Goal: Communication & Community: Answer question/provide support

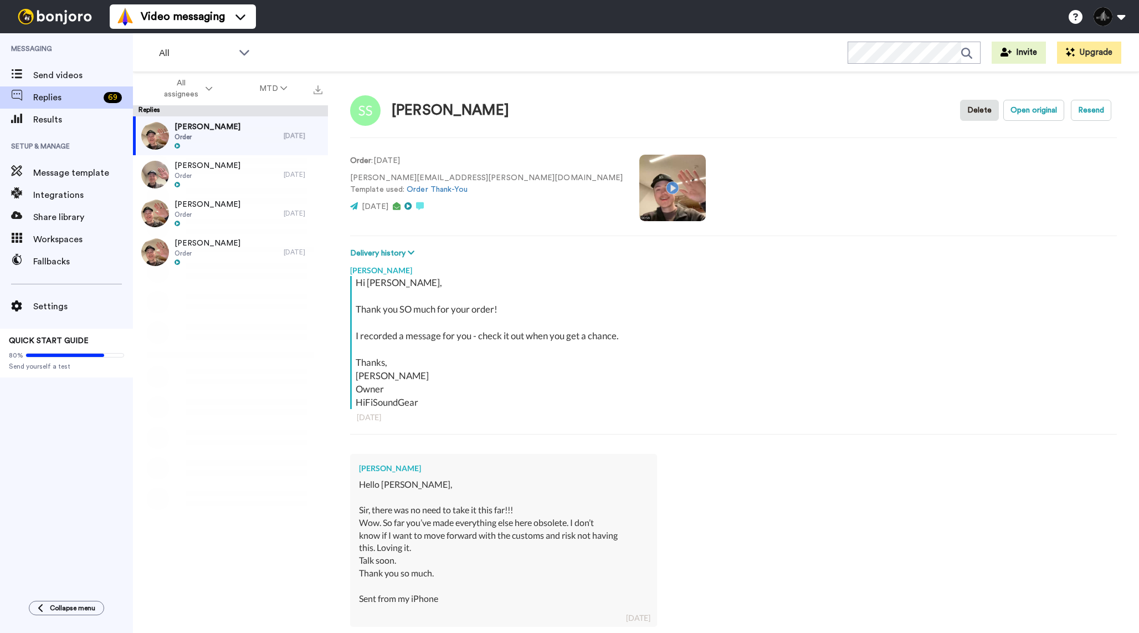
scroll to position [367, 0]
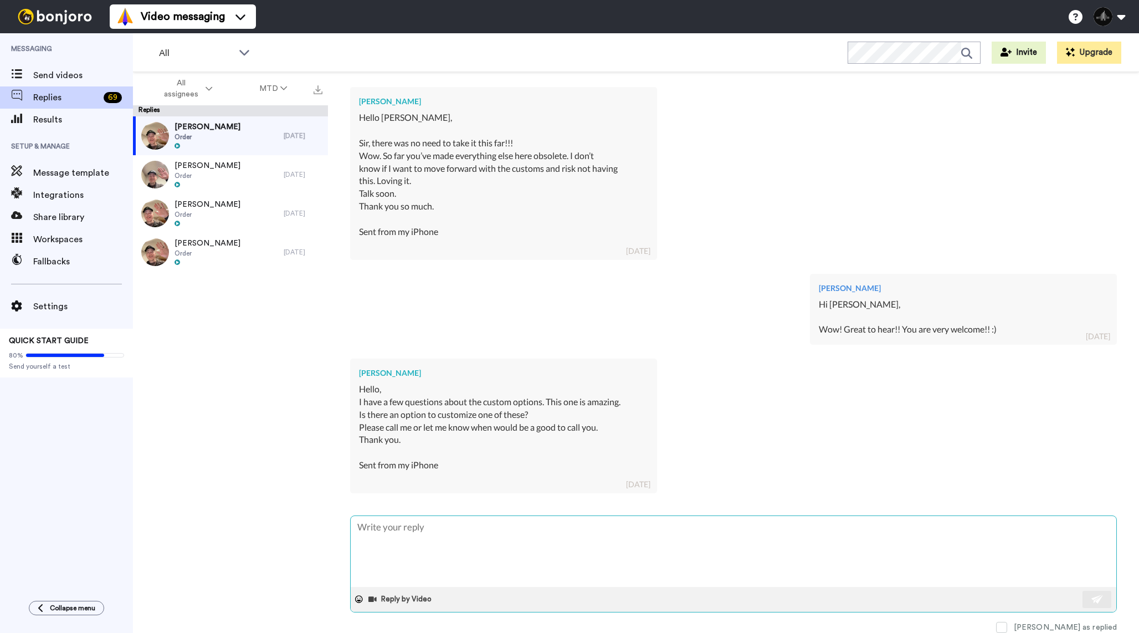
click at [487, 552] on textarea at bounding box center [734, 551] width 766 height 71
type textarea "x"
type textarea "G"
type textarea "x"
type textarea "Go"
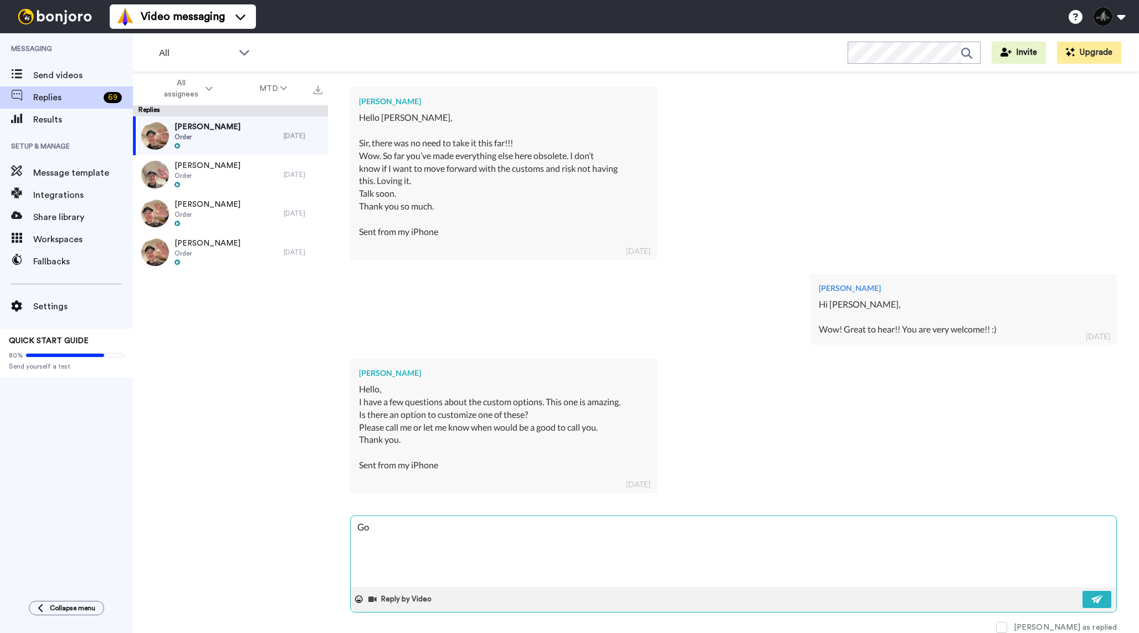
type textarea "x"
type textarea "Got"
type textarea "x"
type textarea "Got"
type textarea "x"
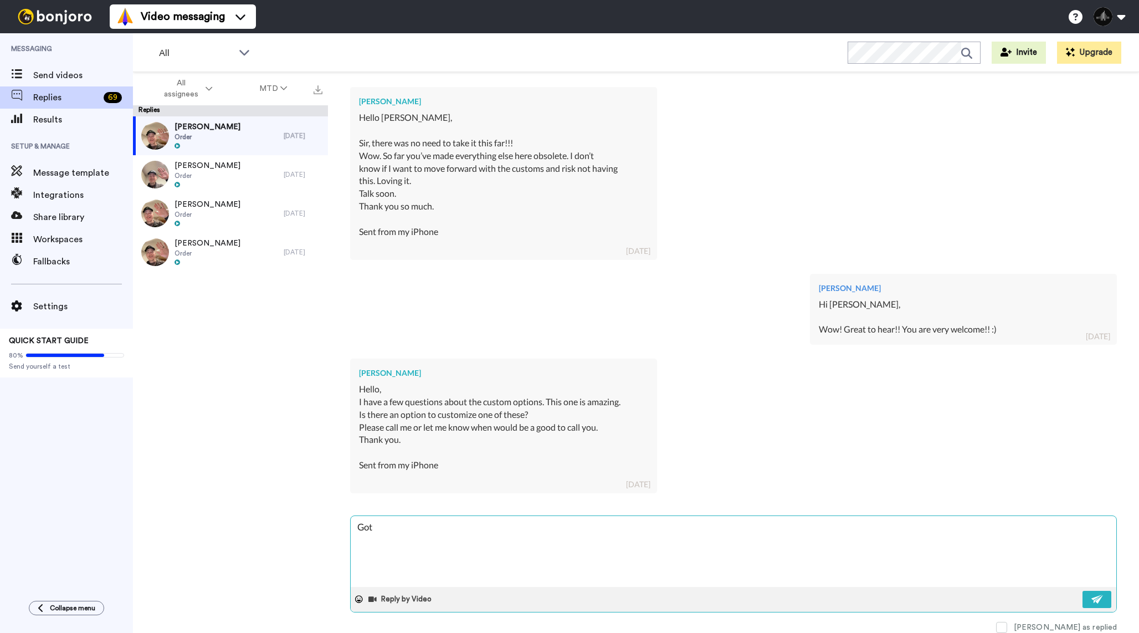
type textarea "Got y"
type textarea "x"
type textarea "Got yo"
type textarea "x"
type textarea "Got you"
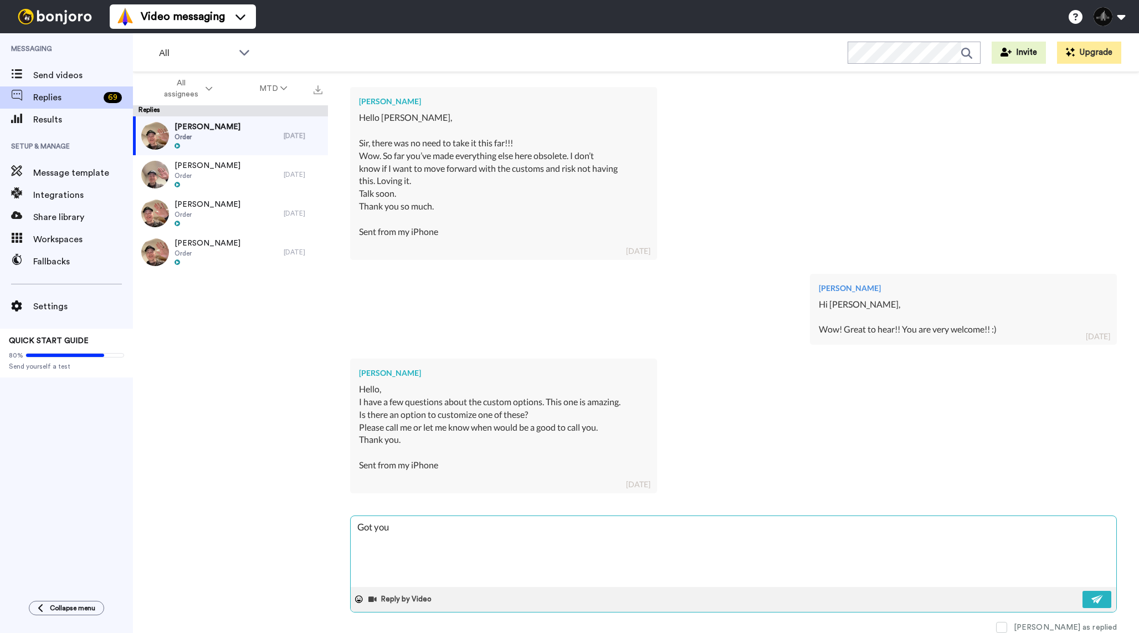
type textarea "x"
type textarea "Got your"
type textarea "x"
type textarea "Got your"
type textarea "x"
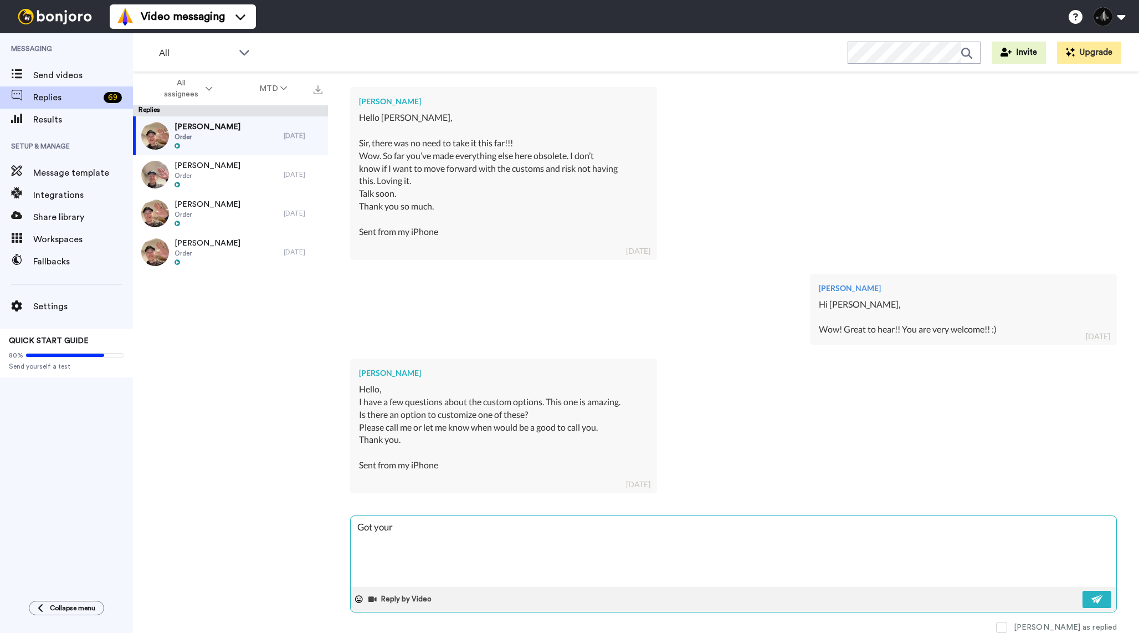
type textarea "Got your m"
type textarea "x"
type textarea "Got your me"
type textarea "x"
type textarea "Got your mes"
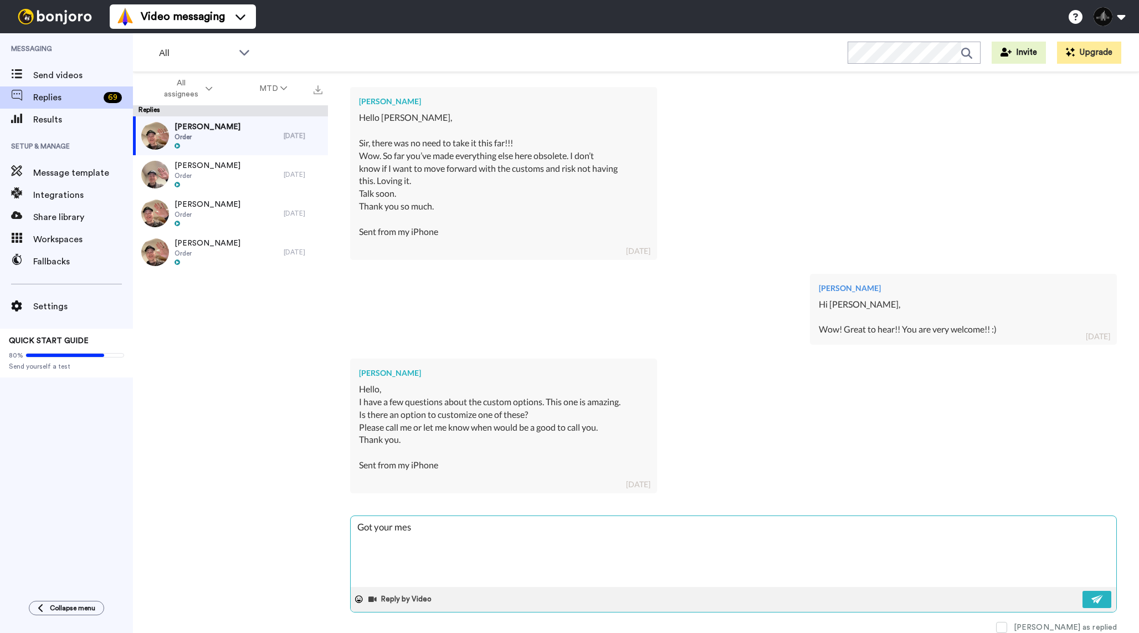
type textarea "x"
type textarea "Got your mess"
type textarea "x"
type textarea "Got your messa"
type textarea "x"
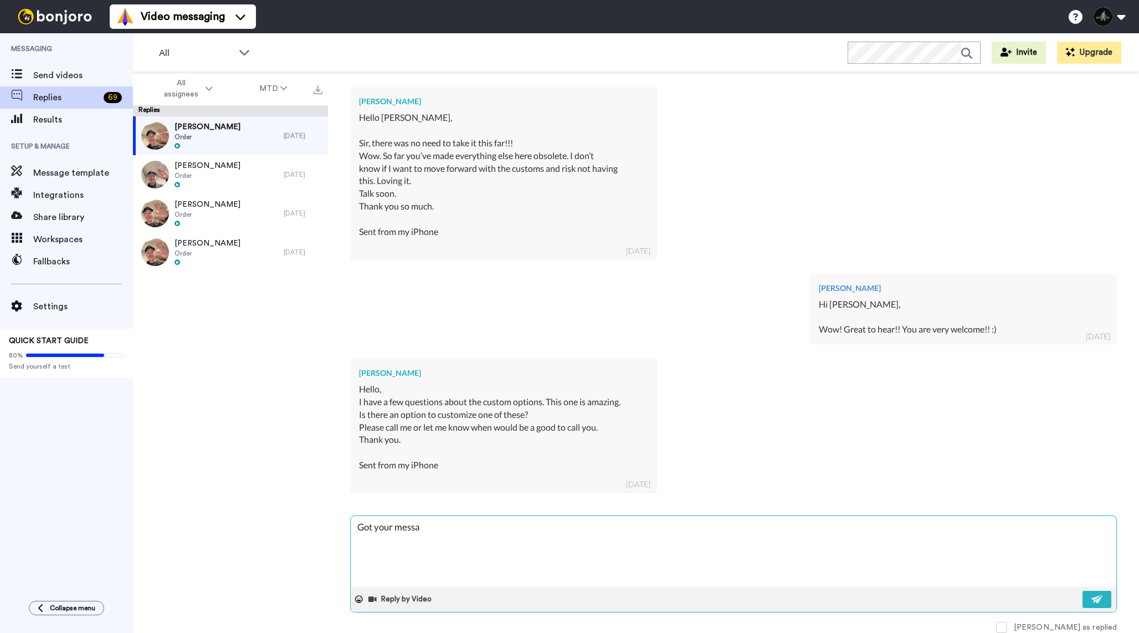
type textarea "Got your messag"
type textarea "x"
type textarea "Got your message"
type textarea "x"
type textarea "Got your message"
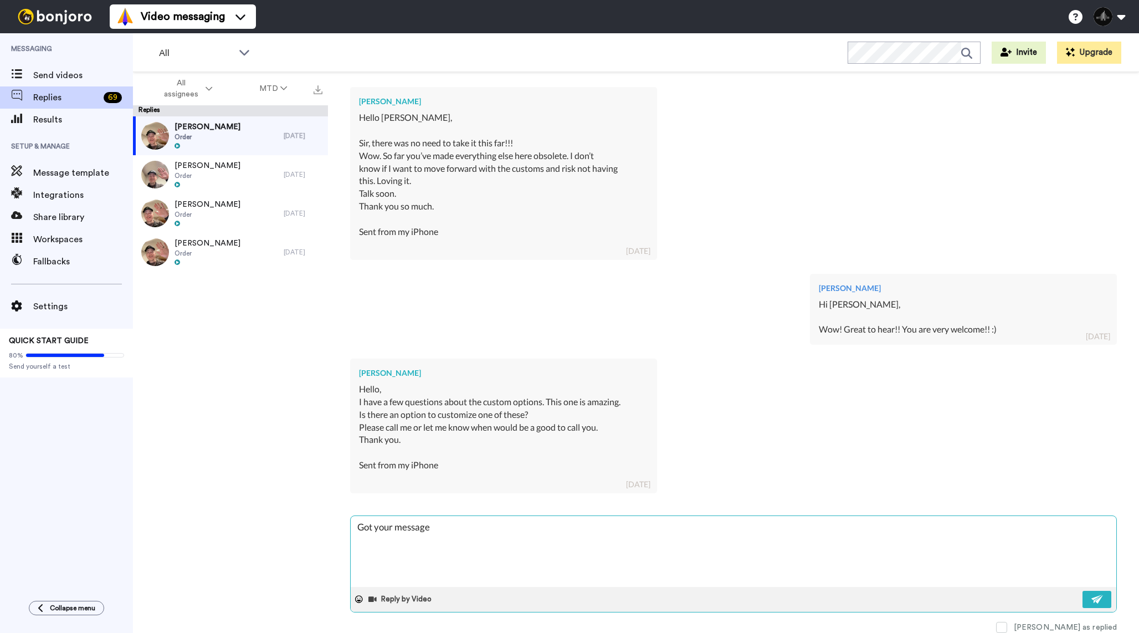
type textarea "x"
type textarea "Got your message h"
type textarea "x"
type textarea "Got your message he"
type textarea "x"
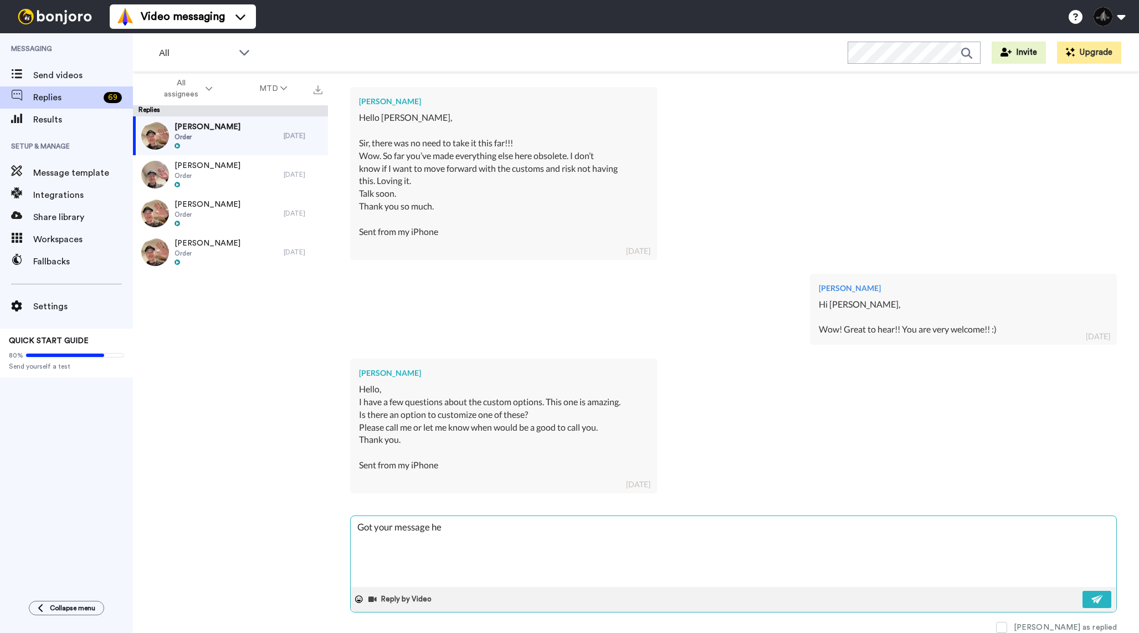
type textarea "Got your message her"
type textarea "x"
type textarea "Got your message here"
type textarea "x"
type textarea "Got your message here!"
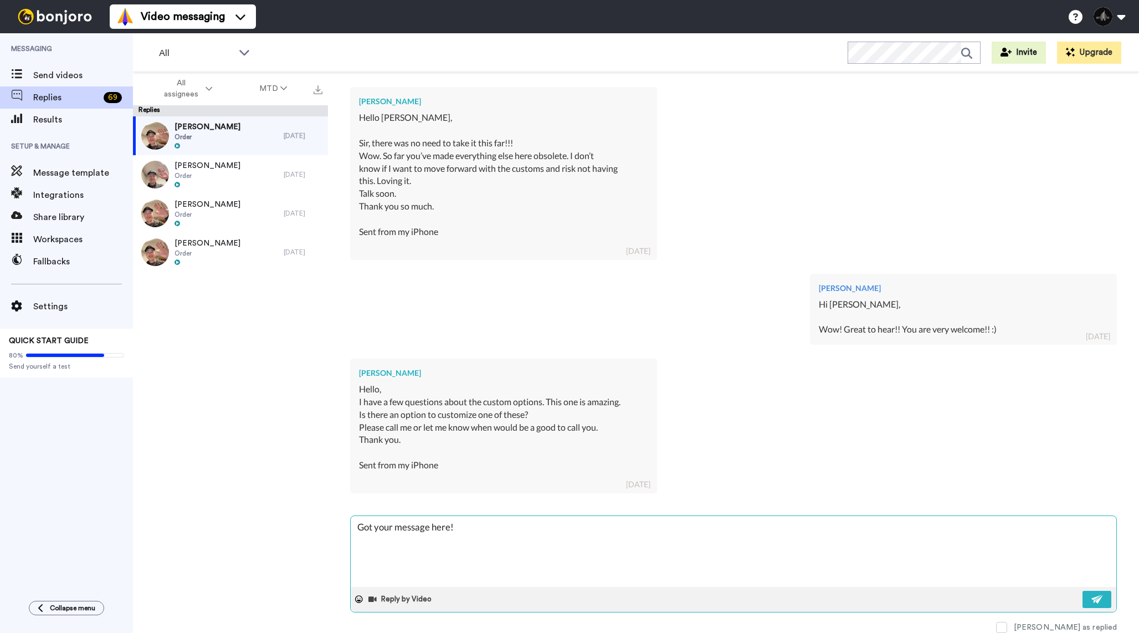
type textarea "x"
type textarea "Got your message here!"
type textarea "x"
type textarea "Got your message here! L"
type textarea "x"
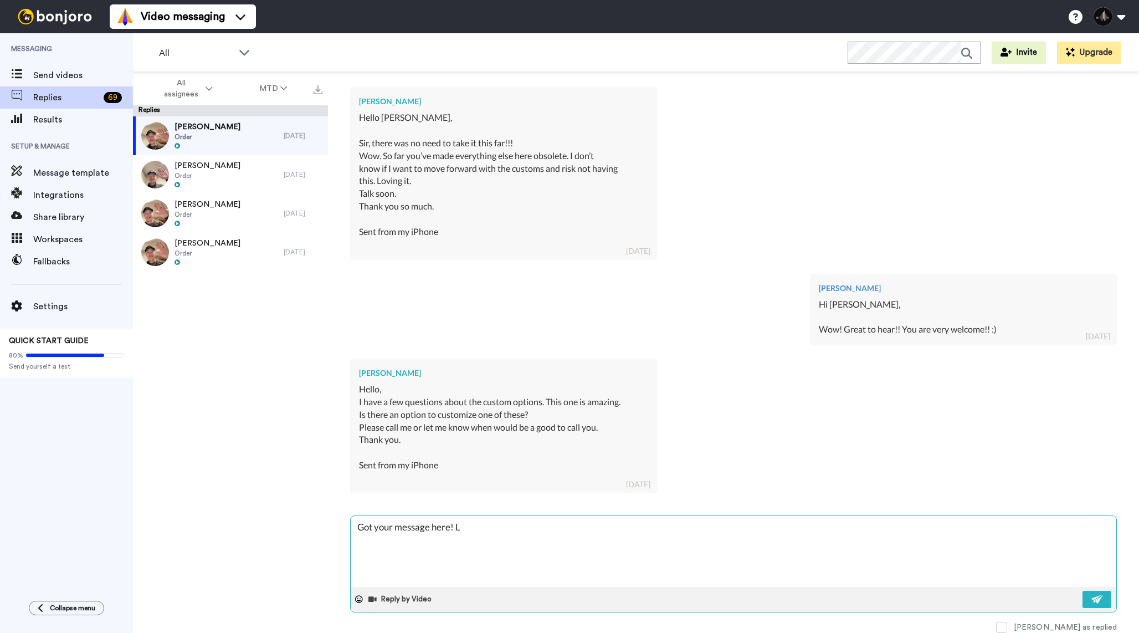
type textarea "Got your message here! Li"
type textarea "x"
type textarea "Got your message here! Lik"
type textarea "x"
type textarea "Got your message here! Like"
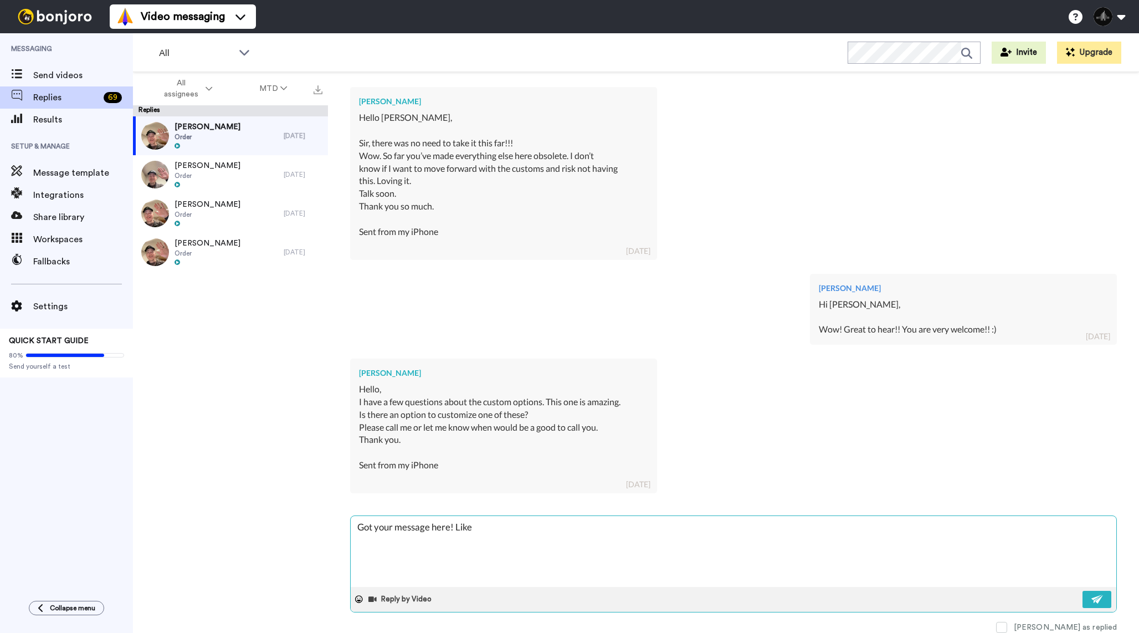
type textarea "x"
type textarea "Got your message here! Like"
type textarea "x"
type textarea "Got your message here! Like I"
type textarea "x"
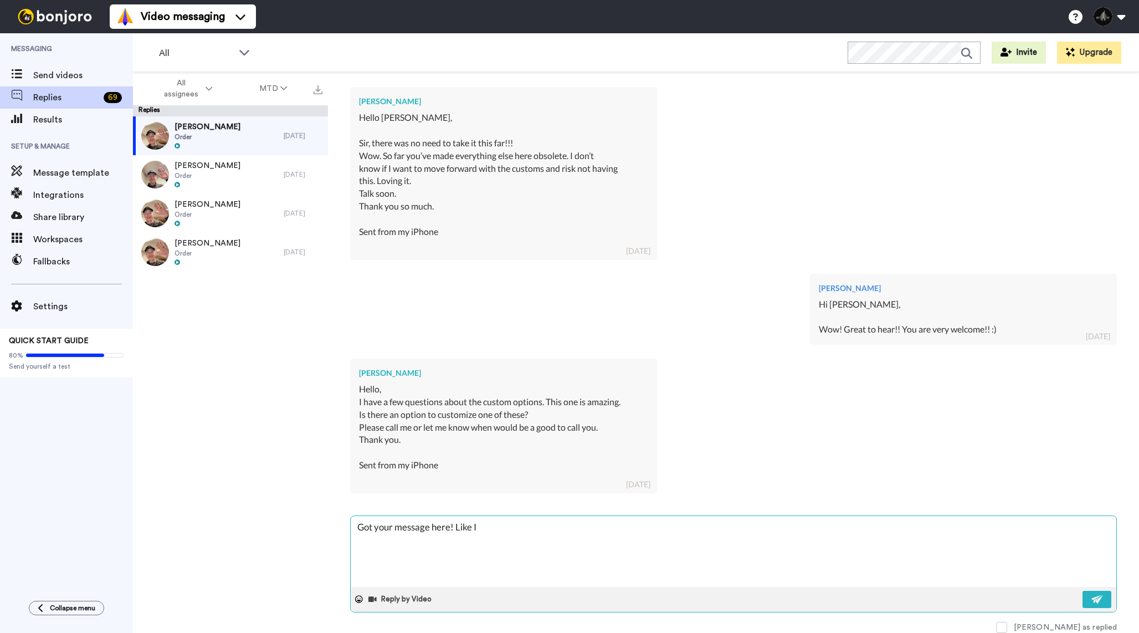
type textarea "Got your message here! Like I"
type textarea "x"
type textarea "Got your message here! Like I m"
type textarea "x"
type textarea "Got your message here! Like I me"
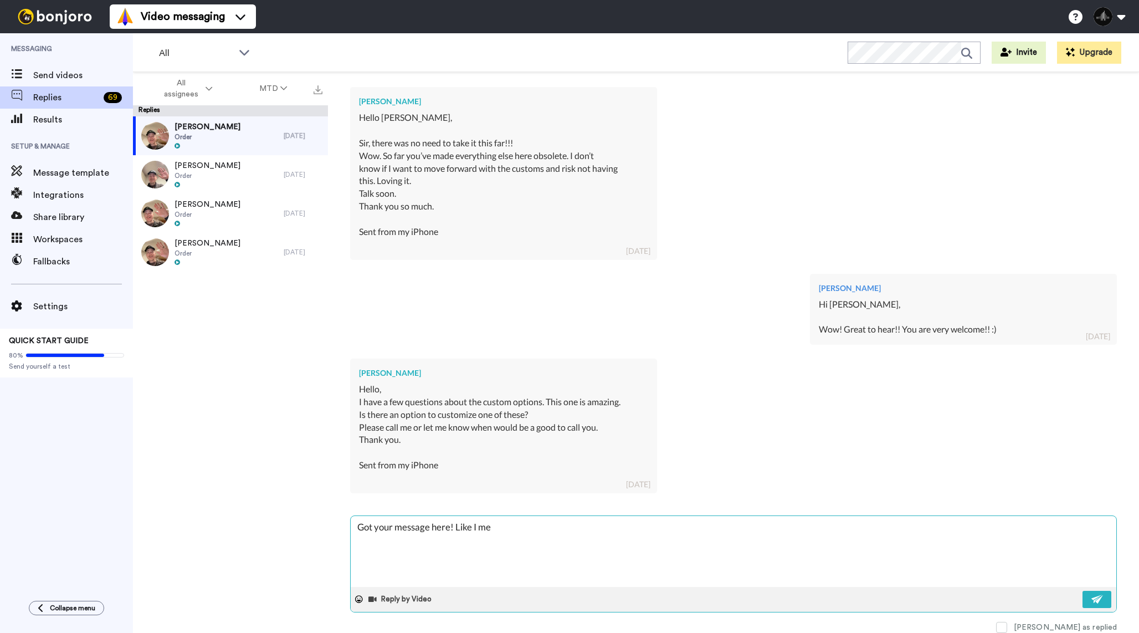
type textarea "x"
type textarea "Got your message here! Like I men"
type textarea "x"
type textarea "Got your message here! Like I ment"
type textarea "x"
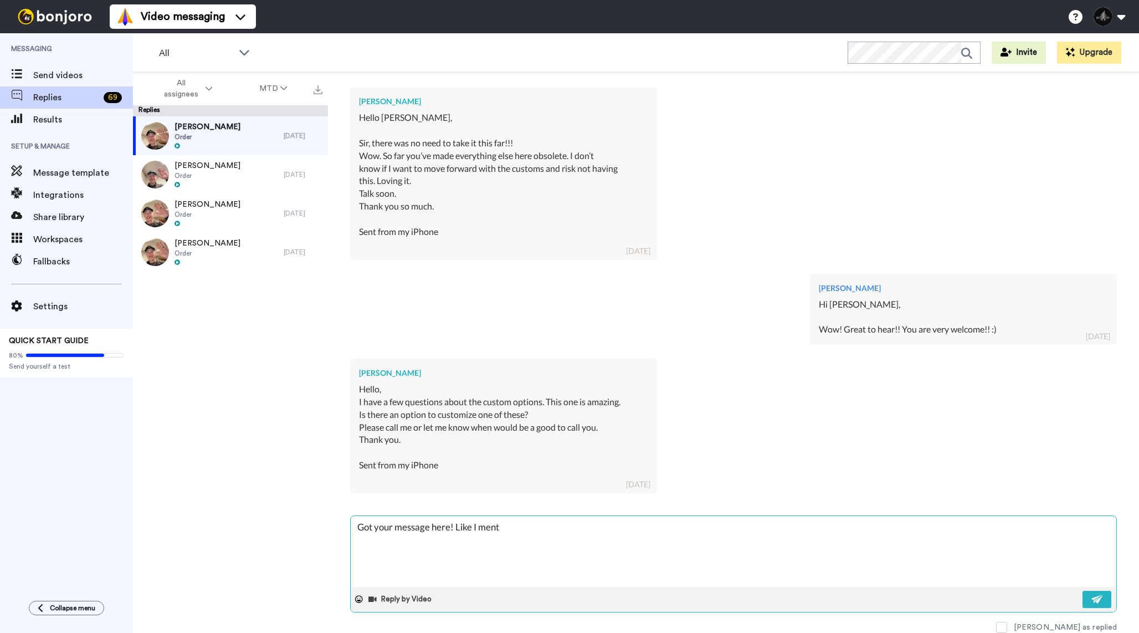
type textarea "Got your message here! Like I menti"
type textarea "x"
type textarea "Got your message here! Like I mentio"
type textarea "x"
type textarea "Got your message here! Like I mention"
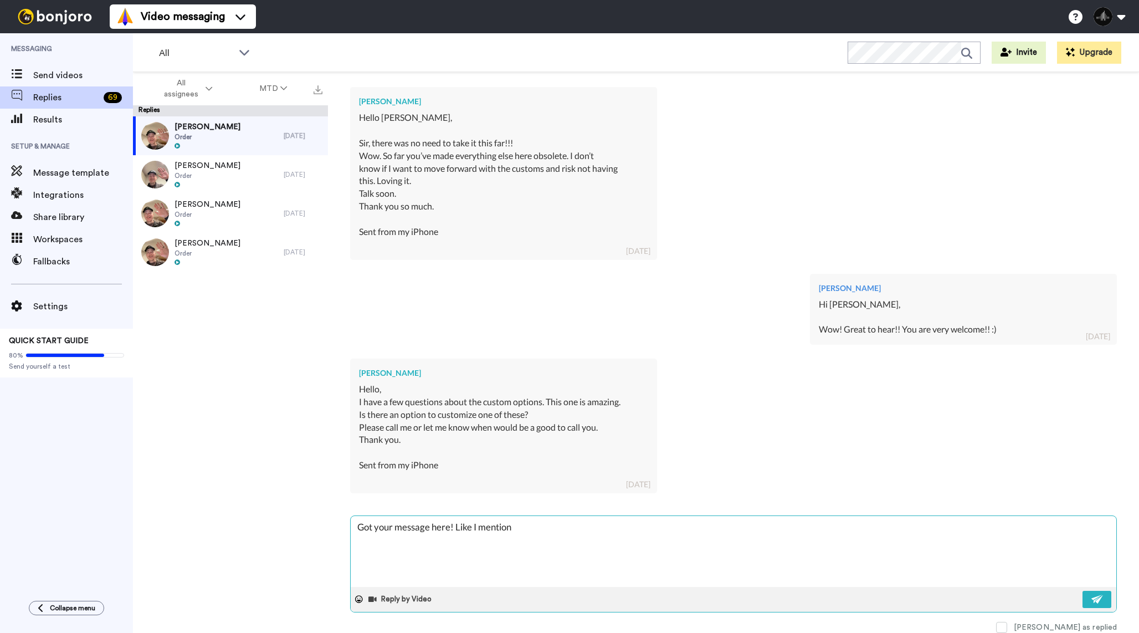
type textarea "x"
type textarea "Got your message here! Like I mentione"
type textarea "x"
type textarea "Got your message here! Like I mentioned"
type textarea "x"
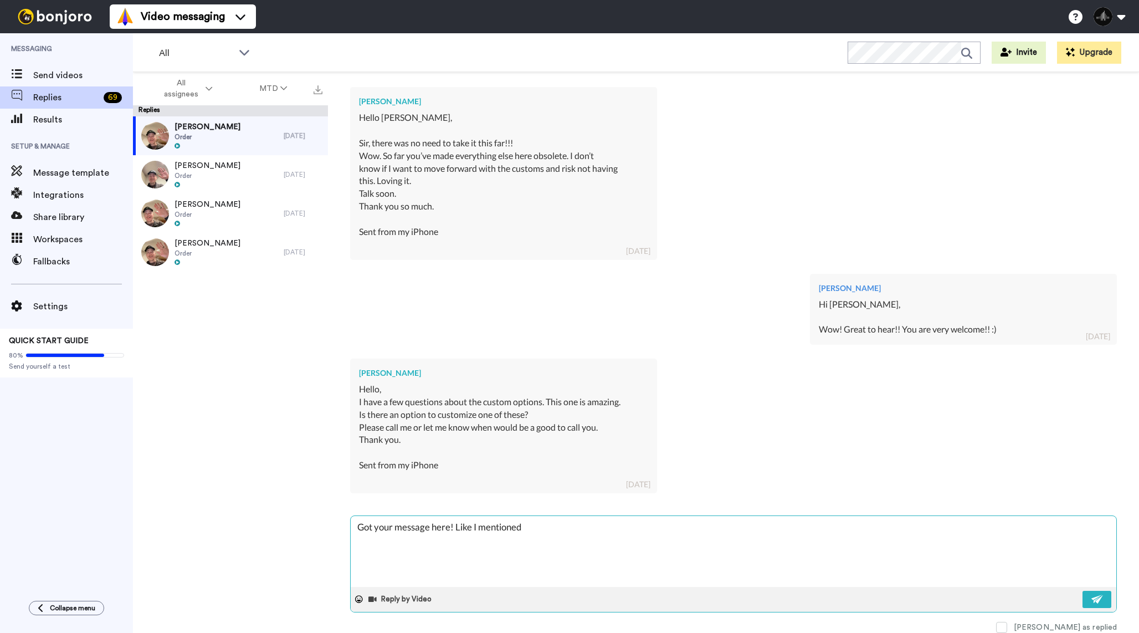
type textarea "Got your message here! Like I mentioned"
type textarea "x"
type textarea "Got your message here! Like I mentioned b"
type textarea "x"
type textarea "Got your message here! Like I mentioned by"
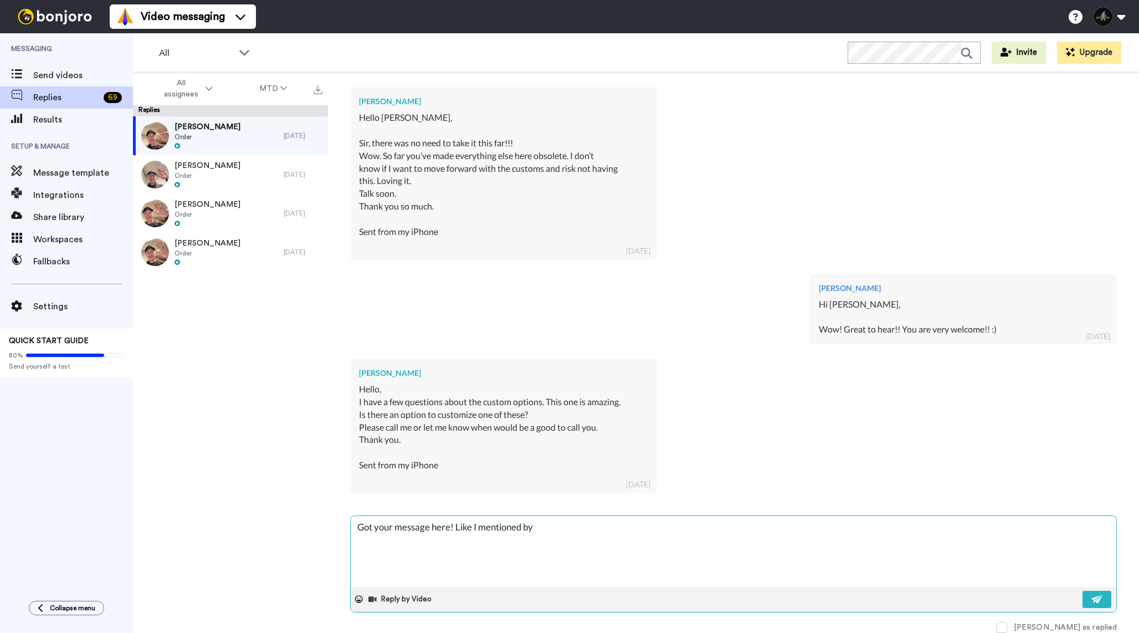
type textarea "x"
type textarea "Got your message here! Like I mentioned by"
type textarea "x"
type textarea "Got your message here! Like I mentioned by t"
type textarea "x"
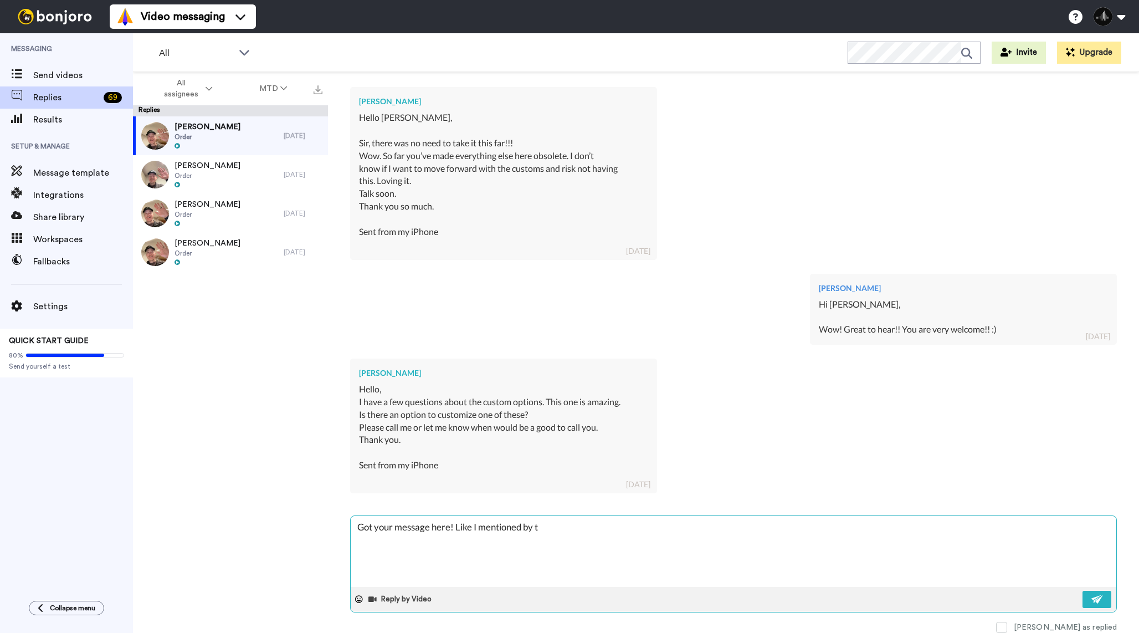
type textarea "Got your message here! Like I mentioned by te"
type textarea "x"
type textarea "Got your message here! Like I mentioned by [PERSON_NAME]"
type textarea "x"
type textarea "Got your message here! Like I mentioned by text"
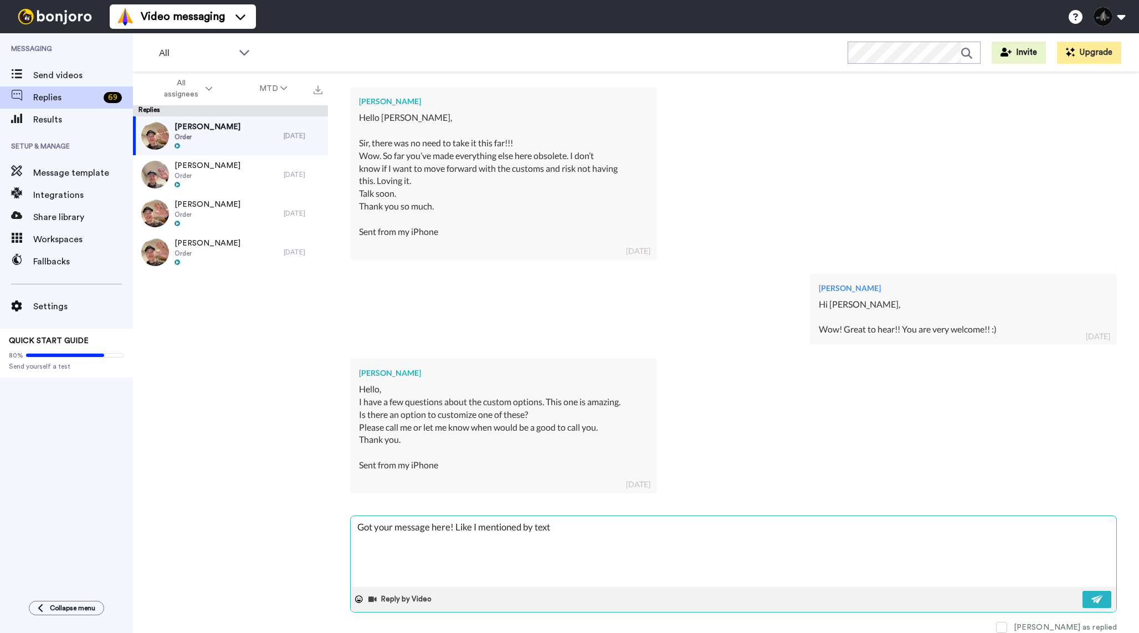
type textarea "x"
type textarea "Got your message here! Like I mentioned by text"
type textarea "x"
type textarea "Got your message here! Like I mentioned by text e"
type textarea "x"
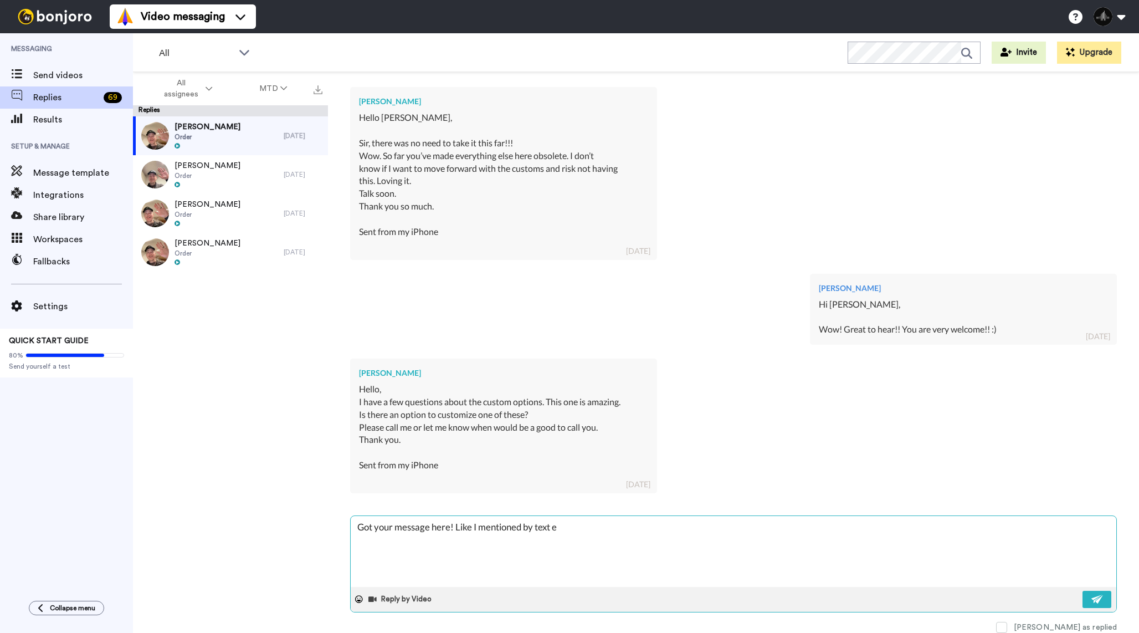
type textarea "Got your message here! Like I mentioned by text ea"
type textarea "x"
type textarea "Got your message here! Like I mentioned by text ear"
type textarea "x"
type textarea "Got your message here! Like I mentioned by text [PERSON_NAME]"
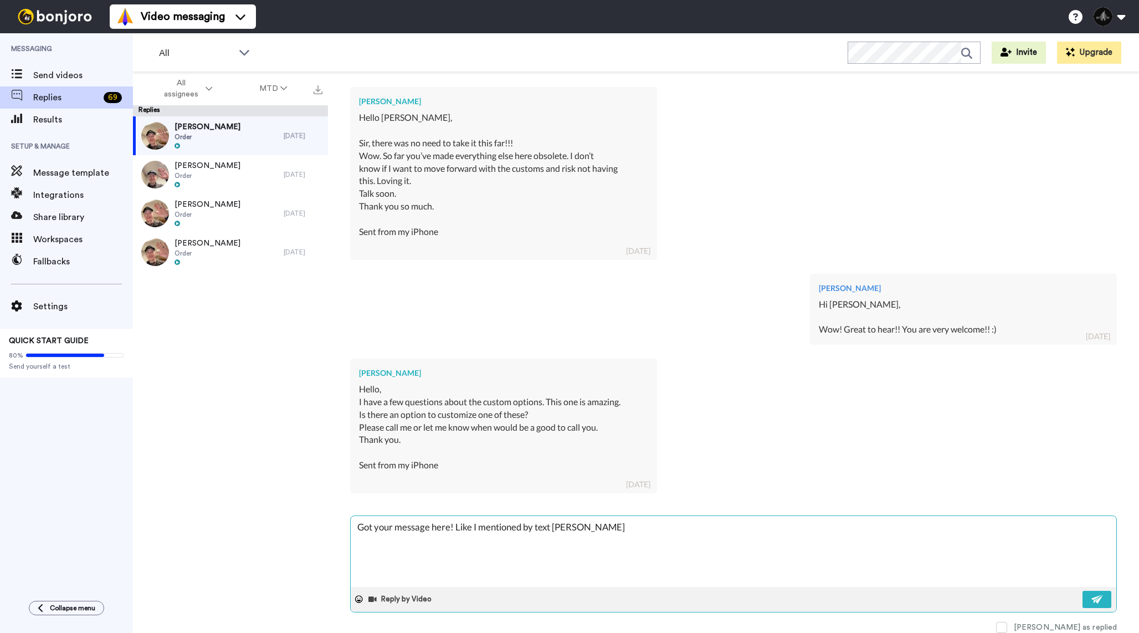
type textarea "x"
type textarea "Got your message here! Like I mentioned by text earli"
type textarea "x"
type textarea "Got your message here! Like I mentioned by text [PERSON_NAME]"
type textarea "x"
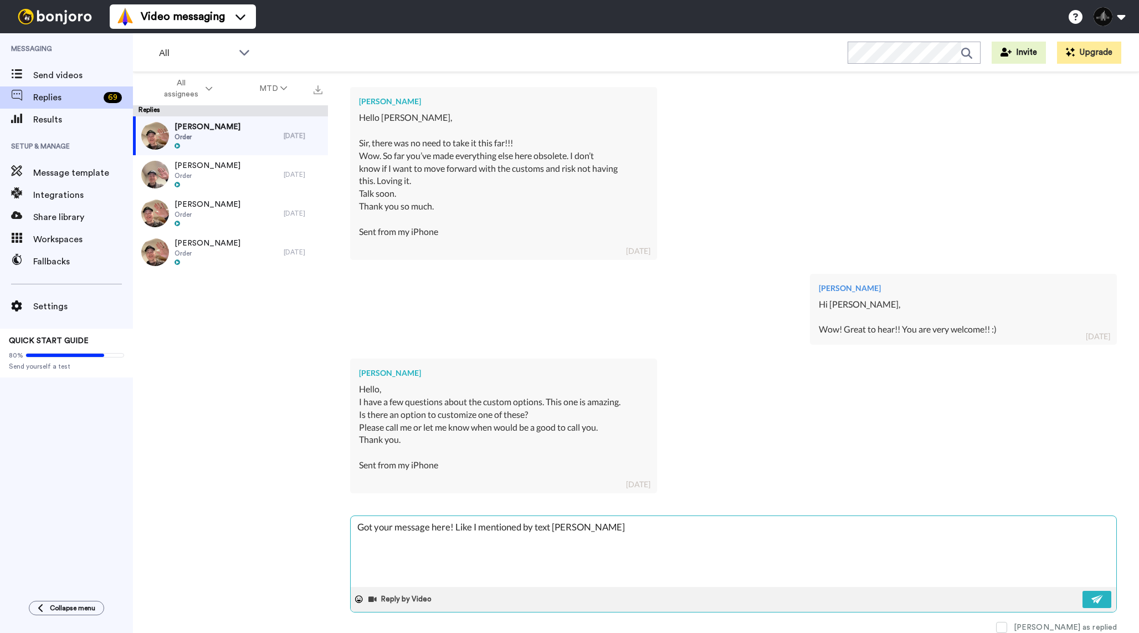
type textarea "Got your message here! Like I mentioned by text earlier"
type textarea "x"
type textarea "Got your message here! Like I mentioned by text earlier t"
type textarea "x"
type textarea "Got your message here! Like I mentioned by text earlier to"
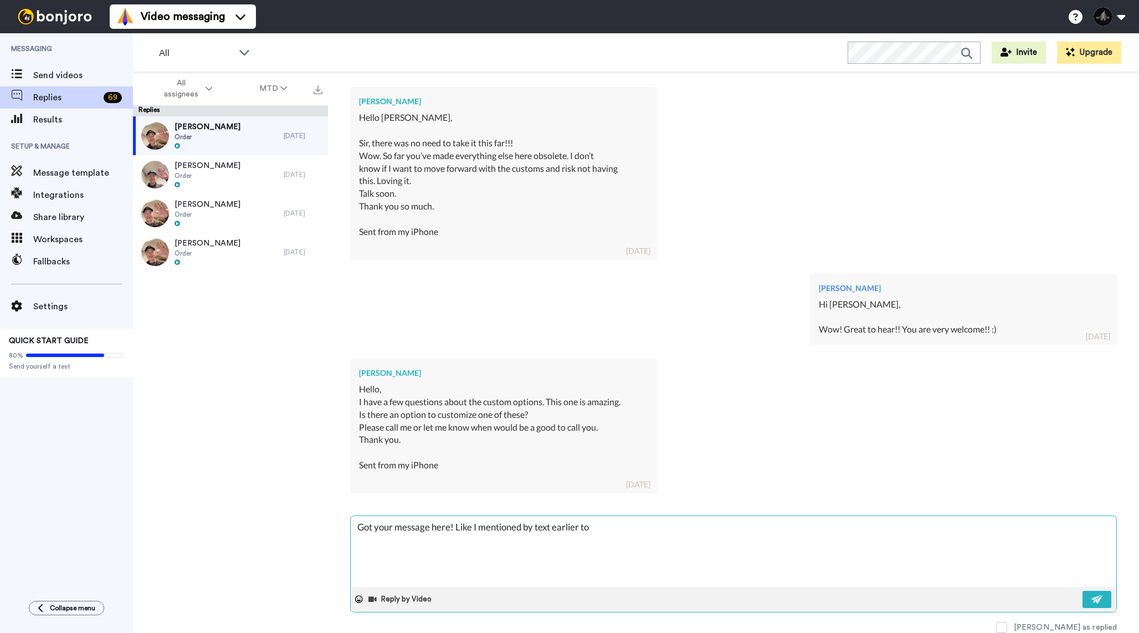
type textarea "x"
type textarea "Got your message here! Like I mentioned by text earlier [PERSON_NAME]"
type textarea "x"
type textarea "Got your message here! Like I mentioned by text earlier toda"
type textarea "x"
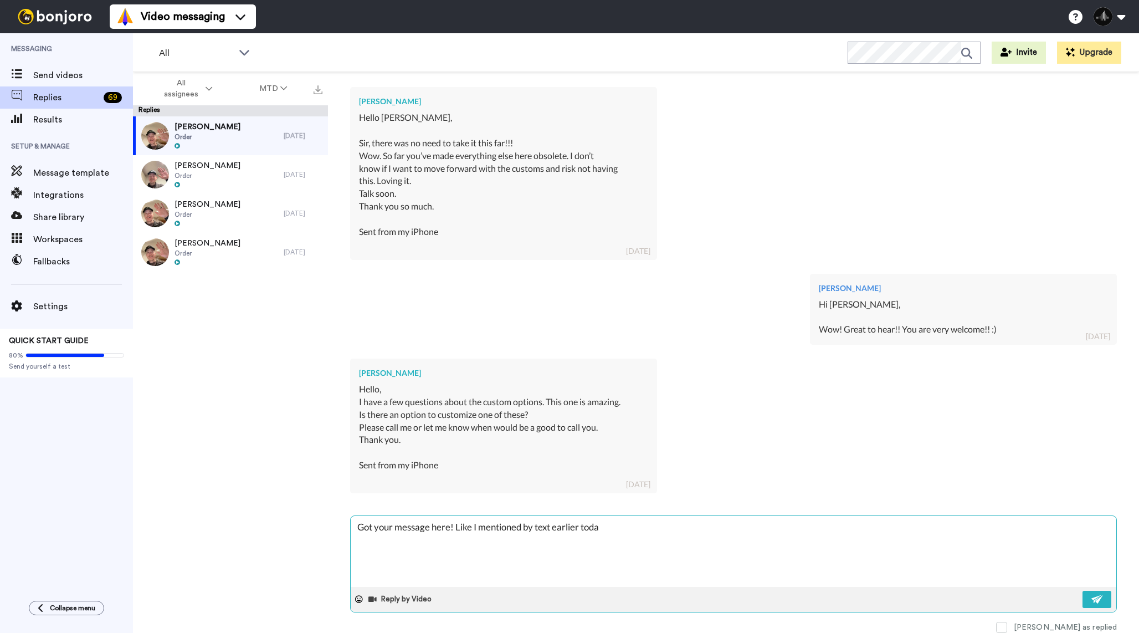
type textarea "Got your message here! Like I mentioned by text earlier [DATE]"
type textarea "x"
type textarea "Got your message here! Like I mentioned by text earlier [DATE]"
type textarea "x"
type textarea "Got your message here! Like I mentioned by text earlier [DATE] w"
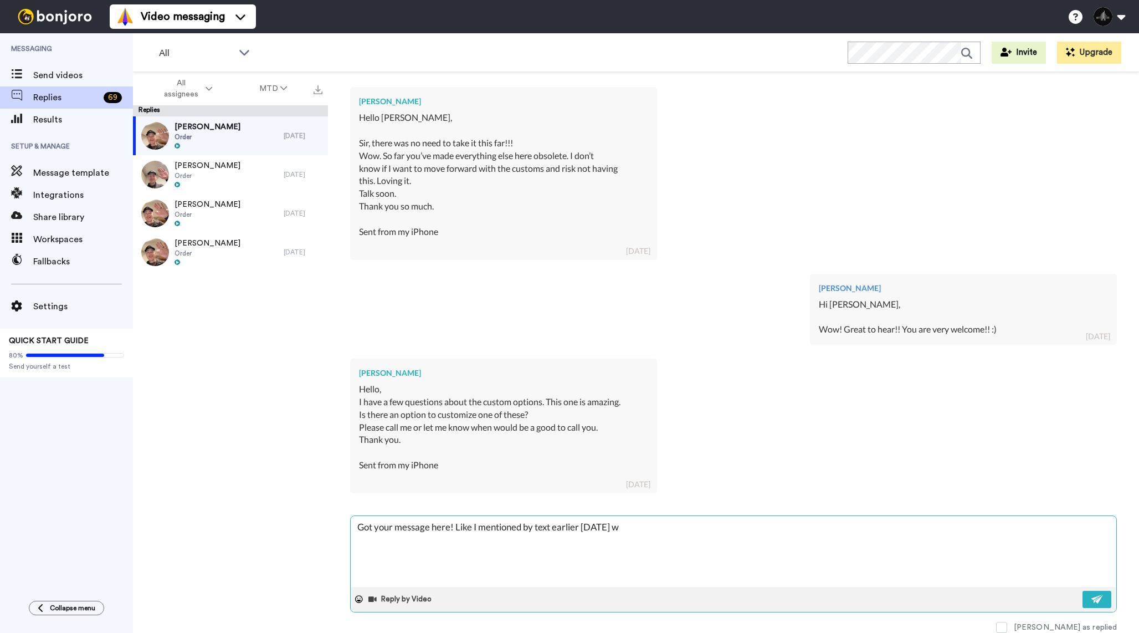
type textarea "x"
type textarea "Got your message here! Like I mentioned by text earlier [DATE] we"
type textarea "x"
type textarea "Got your message here! Like I mentioned by text earlier [DATE] we'"
type textarea "x"
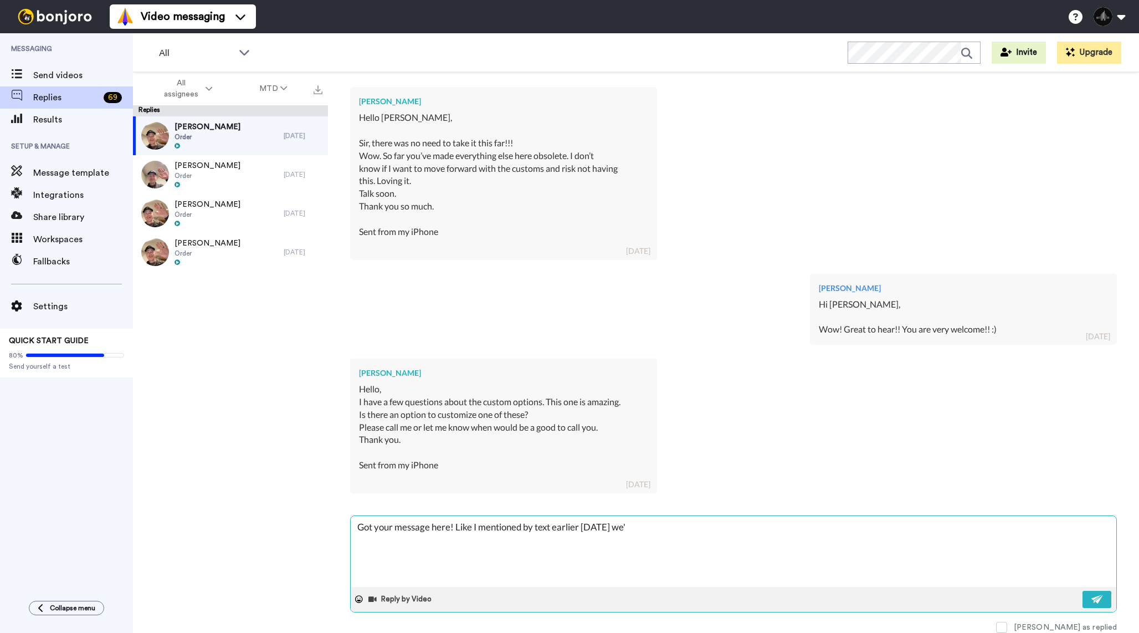
type textarea "Got your message here! Like I mentioned by text earlier [DATE] we'l"
type textarea "x"
type textarea "Got your message here! Like I mentioned by text earlier [DATE] we'll"
type textarea "x"
type textarea "Got your message here! Like I mentioned by text earlier [DATE] we'll"
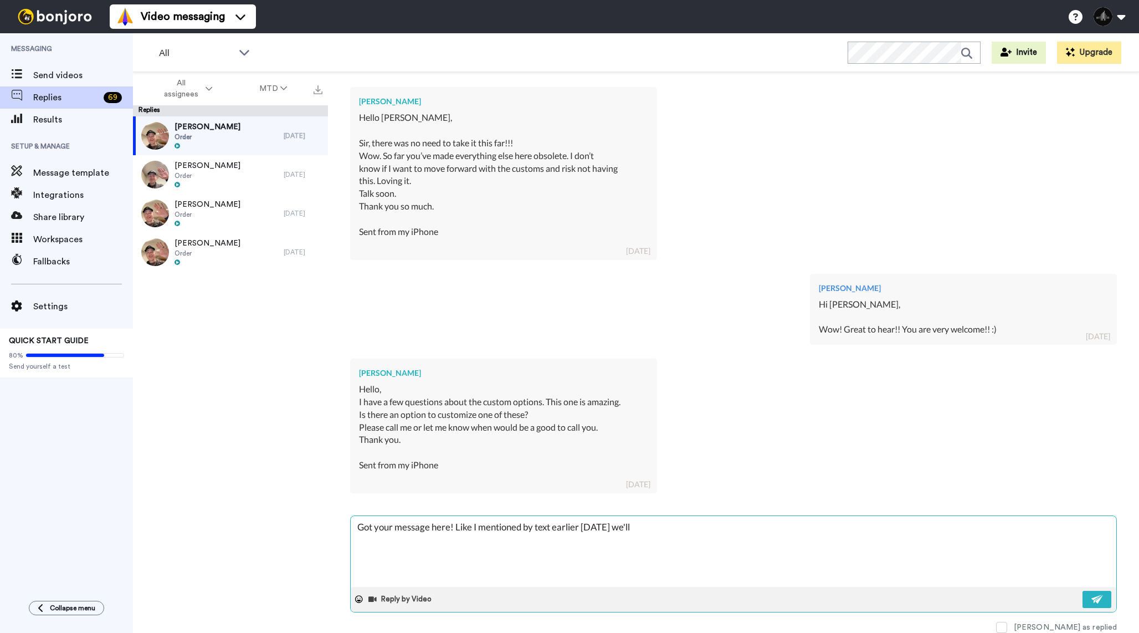
type textarea "x"
type textarea "Got your message here! Like I mentioned by text earlier [DATE] we'll c"
type textarea "x"
type textarea "Got your message here! Like I mentioned by text earlier [DATE] we'll ch"
type textarea "x"
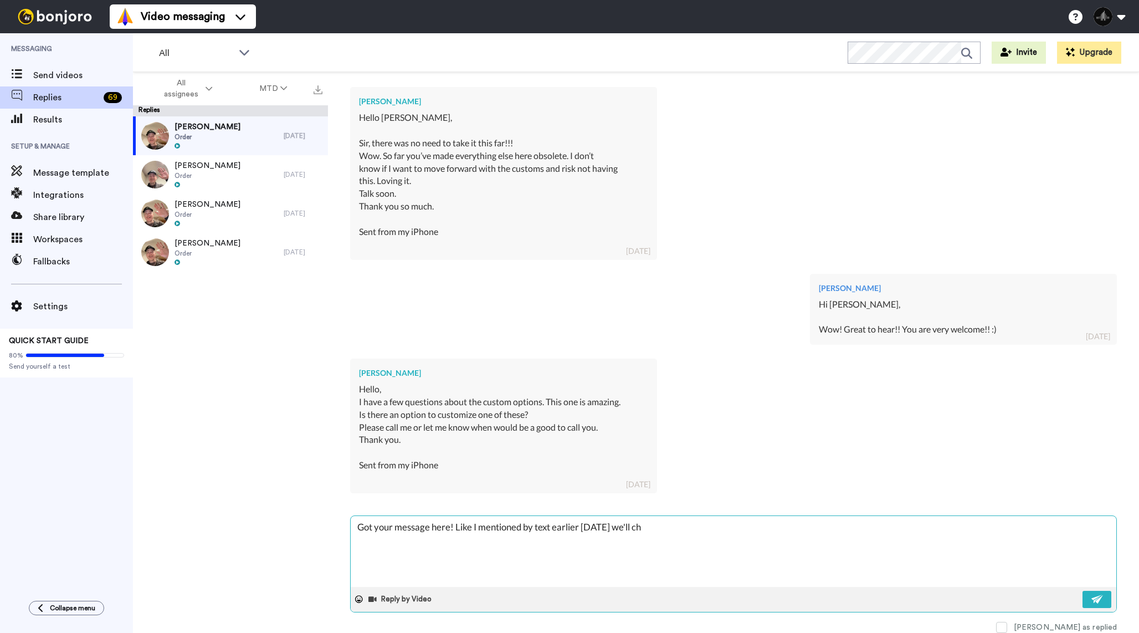
type textarea "Got your message here! Like I mentioned by text earlier [DATE] we'll che"
type textarea "x"
type textarea "Got your message here! Like I mentioned by text earlier [DATE] we'll chec"
type textarea "x"
type textarea "Got your message here! Like I mentioned by text earlier [DATE] we'll check"
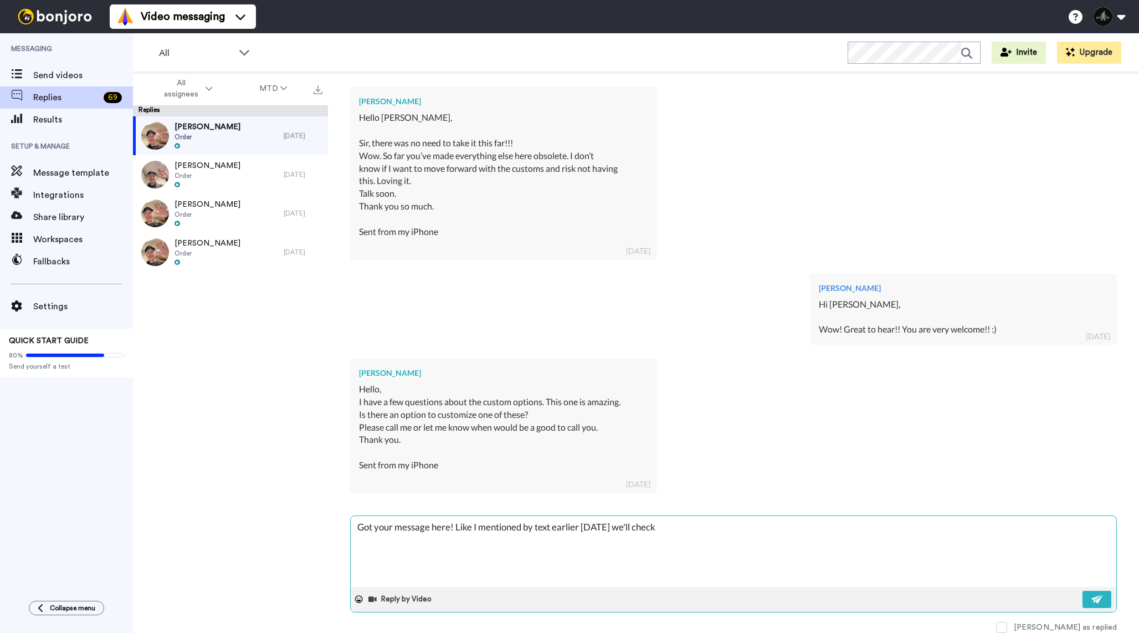
type textarea "x"
type textarea "Got your message here! Like I mentioned by text earlier [DATE] we'll check"
type textarea "x"
type textarea "Got your message here! Like I mentioned by text earlier [DATE] we'll check a"
type textarea "x"
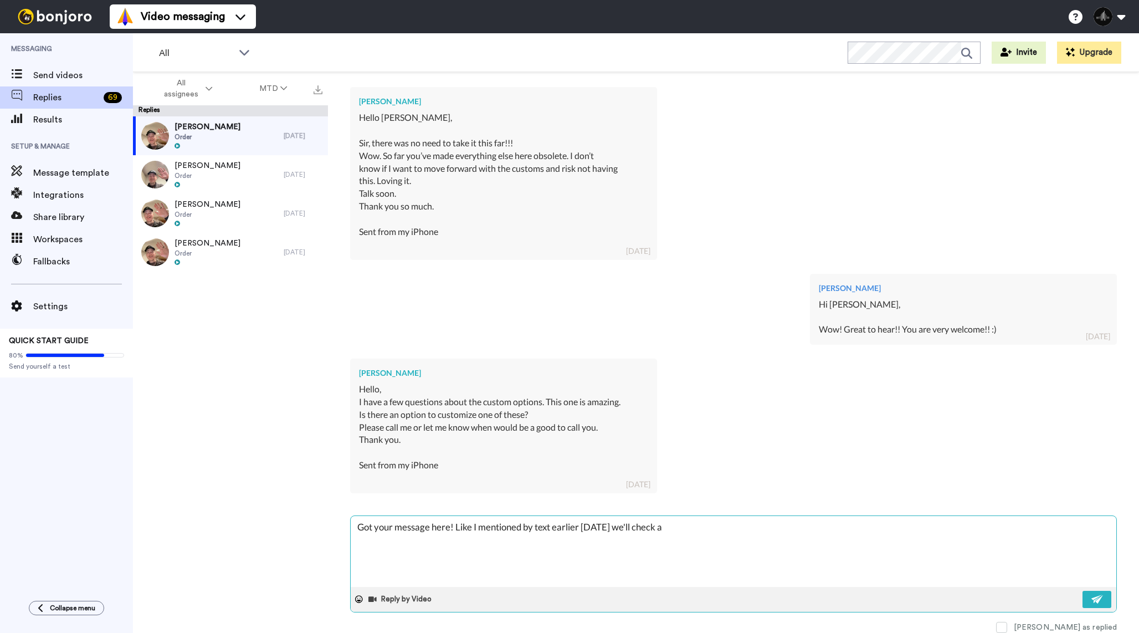
type textarea "Got your message here! Like I mentioned by text earlier [DATE] we'll check an"
type textarea "x"
type textarea "Got your message here! Like I mentioned by text earlier [DATE] we'll check and"
type textarea "x"
type textarea "Got your message here! Like I mentioned by text earlier [DATE] we'll check and"
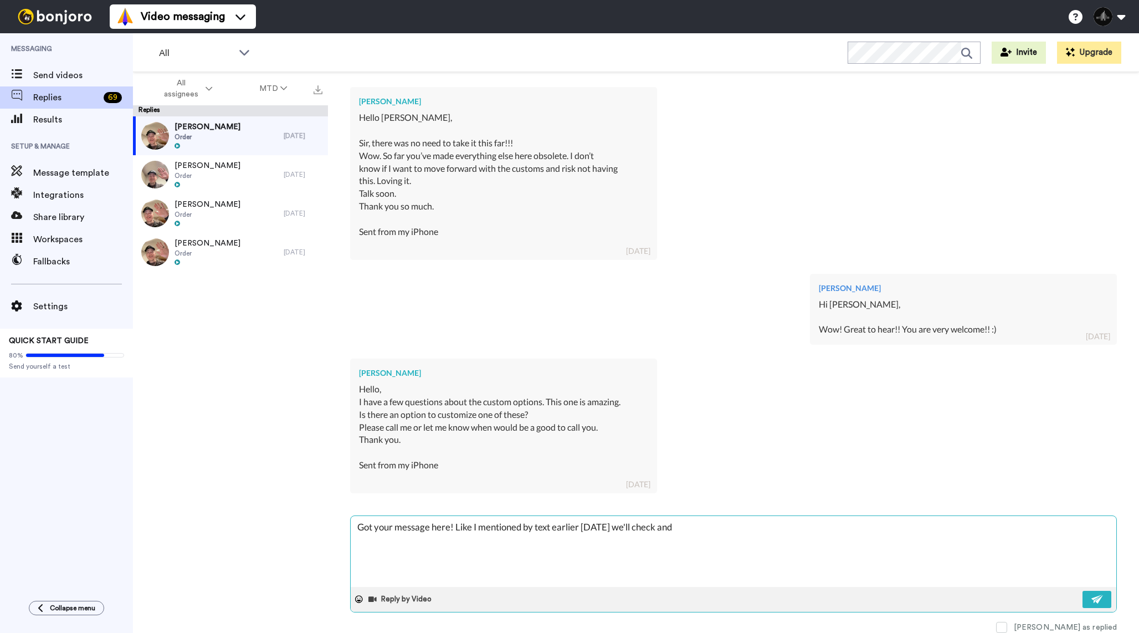
type textarea "x"
type textarea "Got your message here! Like I mentioned by text earlier [DATE] we'll check and s"
type textarea "x"
type textarea "Got your message here! Like I mentioned by text earlier [DATE] we'll check and …"
type textarea "x"
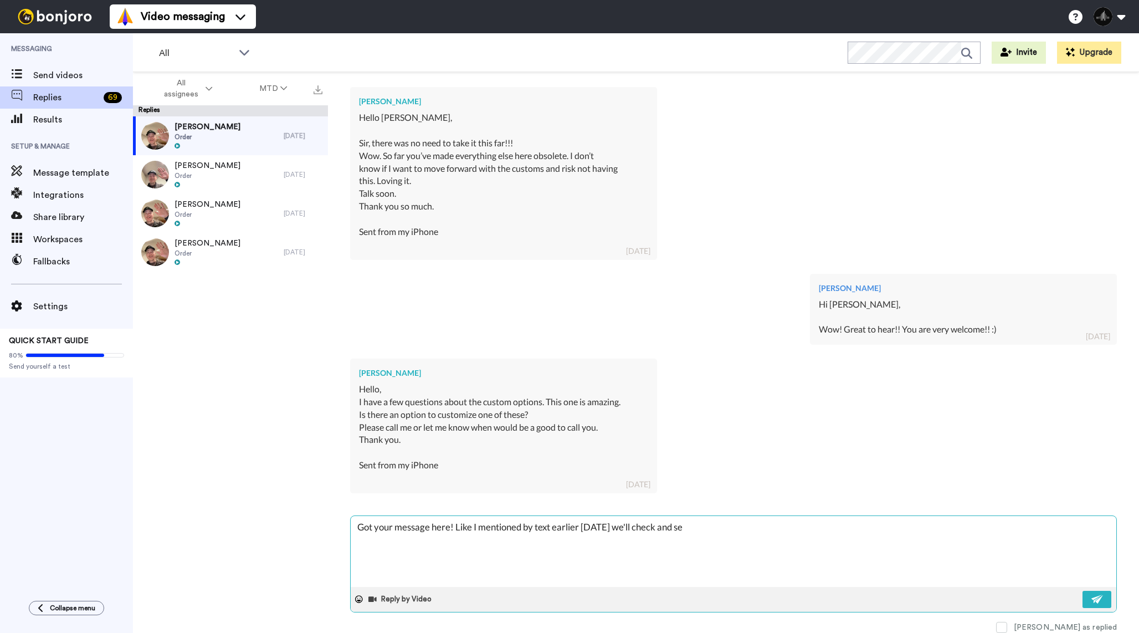
type textarea "Got your message here! Like I mentioned by text earlier [DATE] we'll check and …"
type textarea "x"
type textarea "Got your message here! Like I mentioned by text earlier [DATE] we'll check and …"
type textarea "x"
type textarea "Got your message here! Like I mentioned by text earlier [DATE] we'll check and …"
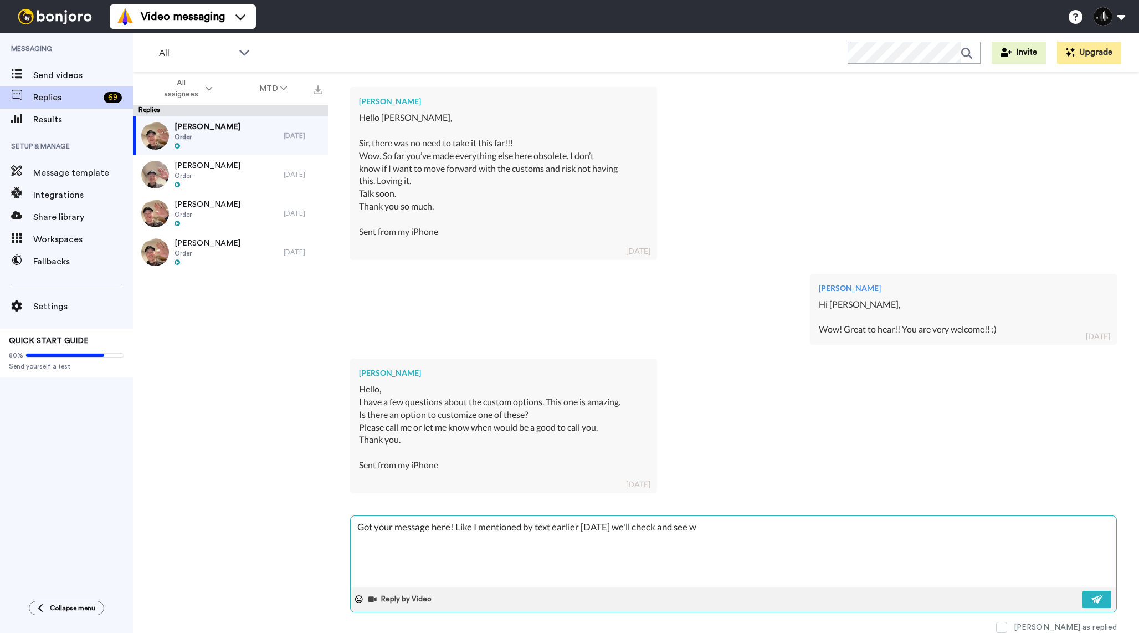
type textarea "x"
type textarea "Got your message here! Like I mentioned by text earlier [DATE] we'll check and …"
type textarea "x"
type textarea "Got your message here! Like I mentioned by text earlier [DATE] we'll check and …"
type textarea "x"
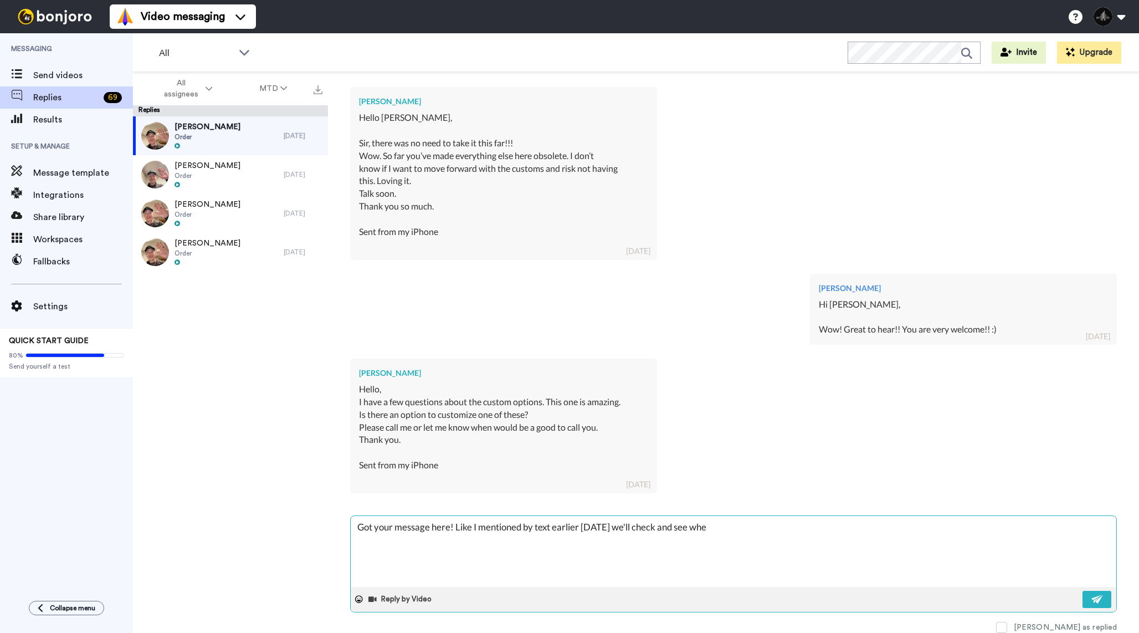
type textarea "Got your message here! Like I mentioned by text earlier [DATE] we'll check and …"
type textarea "x"
type textarea "Got your message here! Like I mentioned by text earlier [DATE] we'll check and …"
type textarea "x"
type textarea "Got your message here! Like I mentioned by text earlier [DATE] we'll check and …"
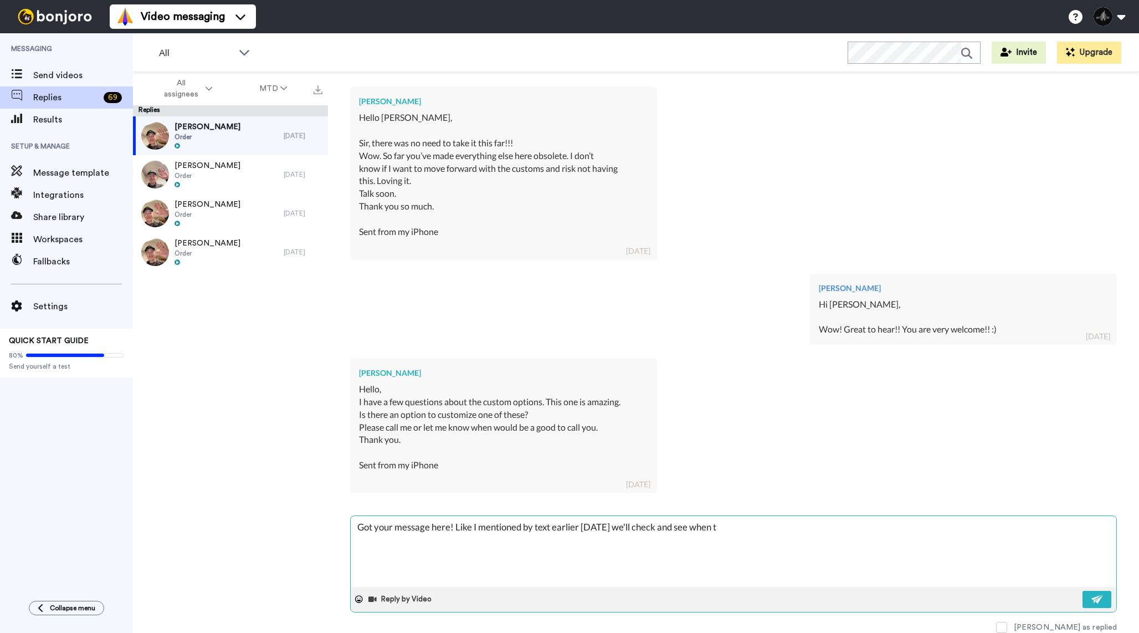
type textarea "x"
type textarea "Got your message here! Like I mentioned by text earlier [DATE] we'll check and …"
type textarea "x"
type textarea "Got your message here! Like I mentioned by text earlier [DATE] we'll check and …"
type textarea "x"
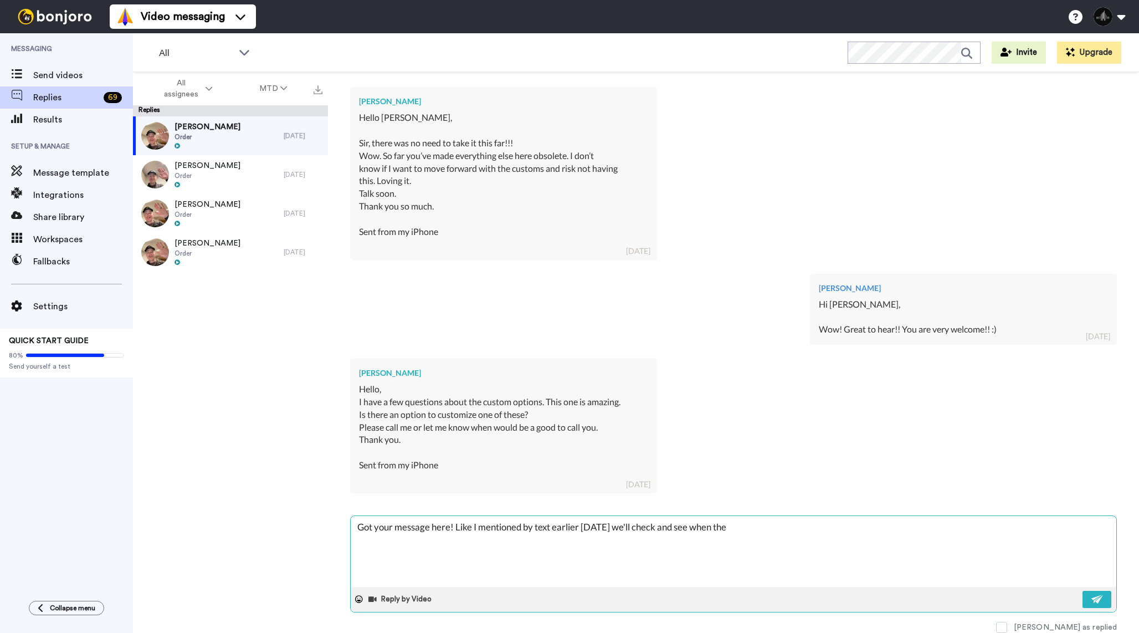
type textarea "Got your message here! Like I mentioned by text earlier [DATE] we'll check and …"
type textarea "x"
type textarea "Got your message here! Like I mentioned by text earlier [DATE] we'll check and …"
type textarea "x"
type textarea "Got your message here! Like I mentioned by text earlier [DATE] we'll check and …"
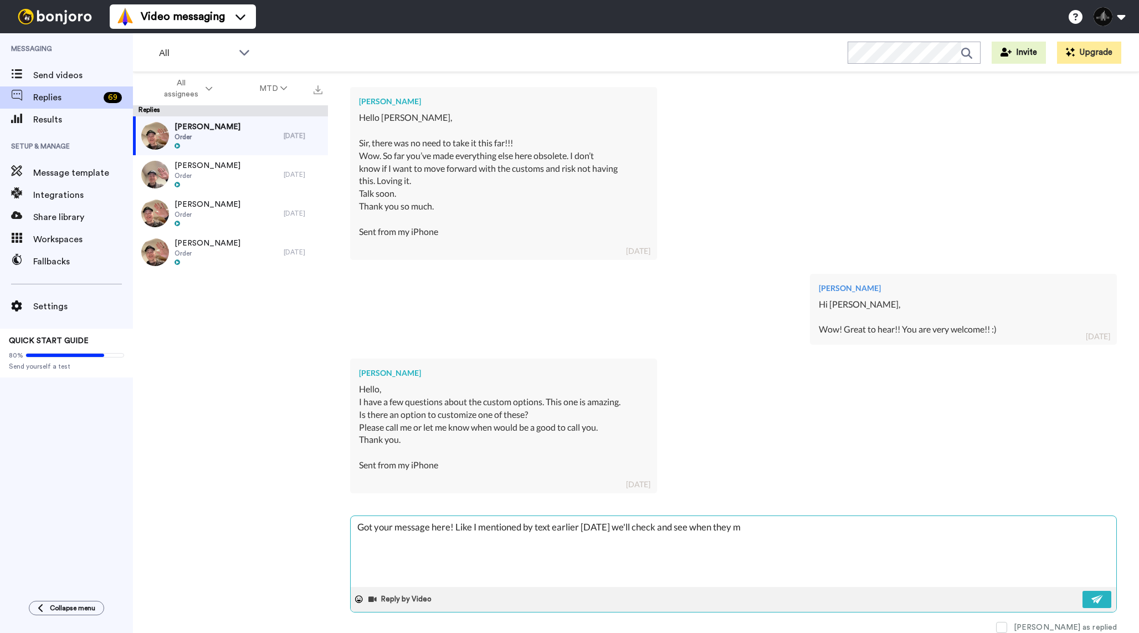
type textarea "x"
type textarea "Got your message here! Like I mentioned by text earlier [DATE] we'll check and …"
type textarea "x"
type textarea "Got your message here! Like I mentioned by text earlier [DATE] we'll check and …"
type textarea "x"
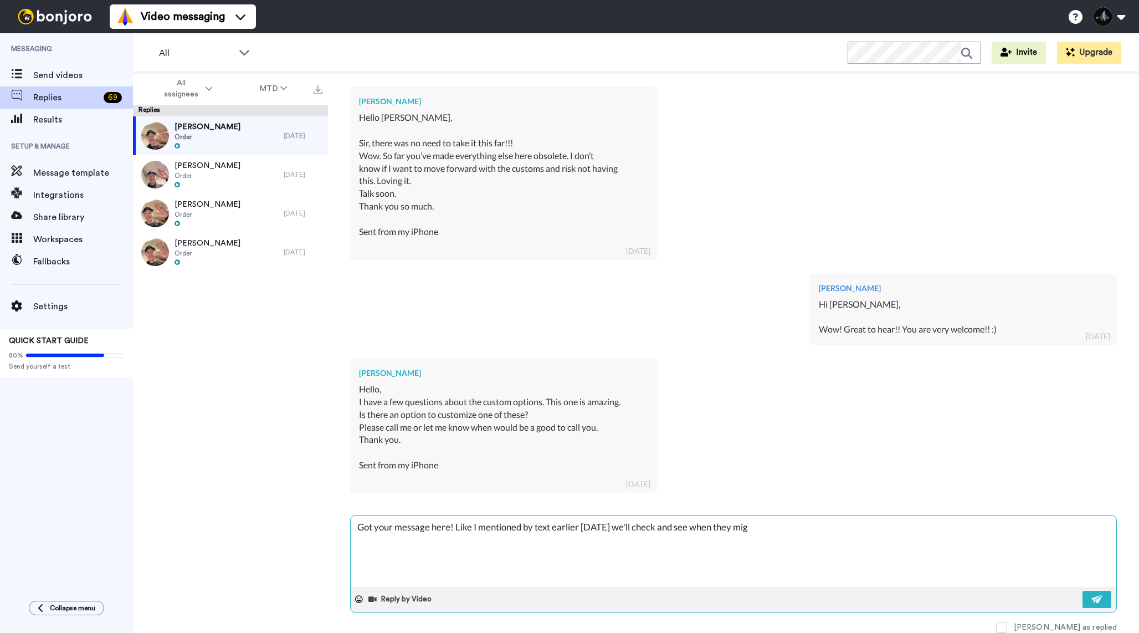
type textarea "Got your message here! Like I mentioned by text earlier [DATE] we'll check and …"
type textarea "x"
type textarea "Got your message here! Like I mentioned by text earlier [DATE] we'll check and …"
type textarea "x"
type textarea "Got your message here! Like I mentioned by text earlier [DATE] we'll check and …"
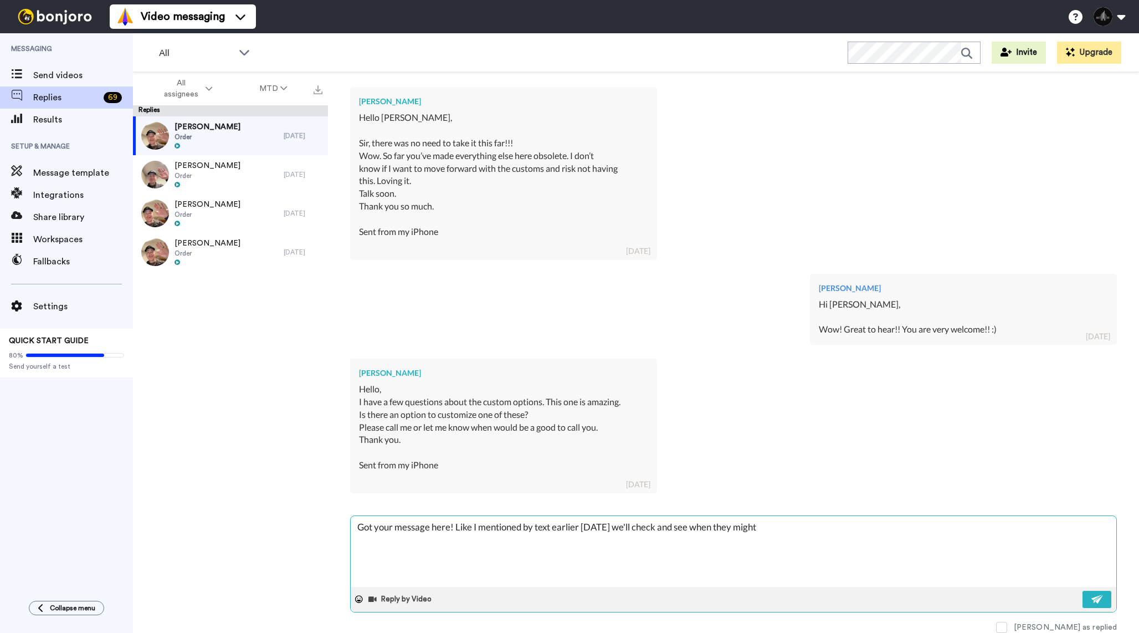
type textarea "x"
type textarea "Got your message here! Like I mentioned by text earlier [DATE] we'll check and …"
type textarea "x"
type textarea "Got your message here! Like I mentioned by text earlier [DATE] we'll check and …"
type textarea "x"
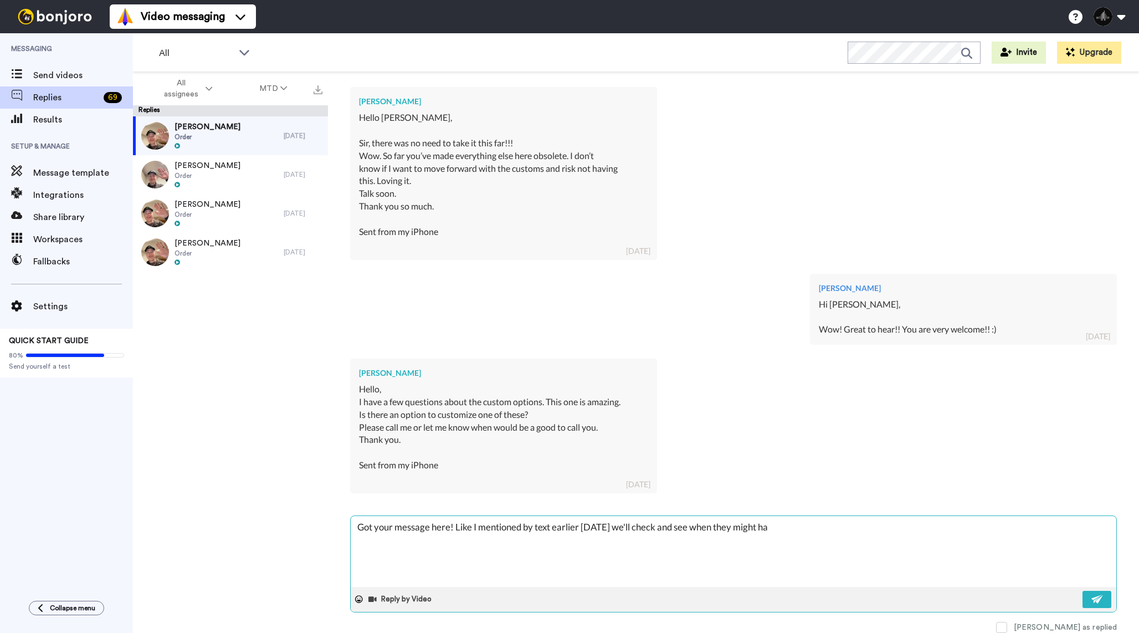
type textarea "Got your message here! Like I mentioned by text earlier [DATE] we'll check and …"
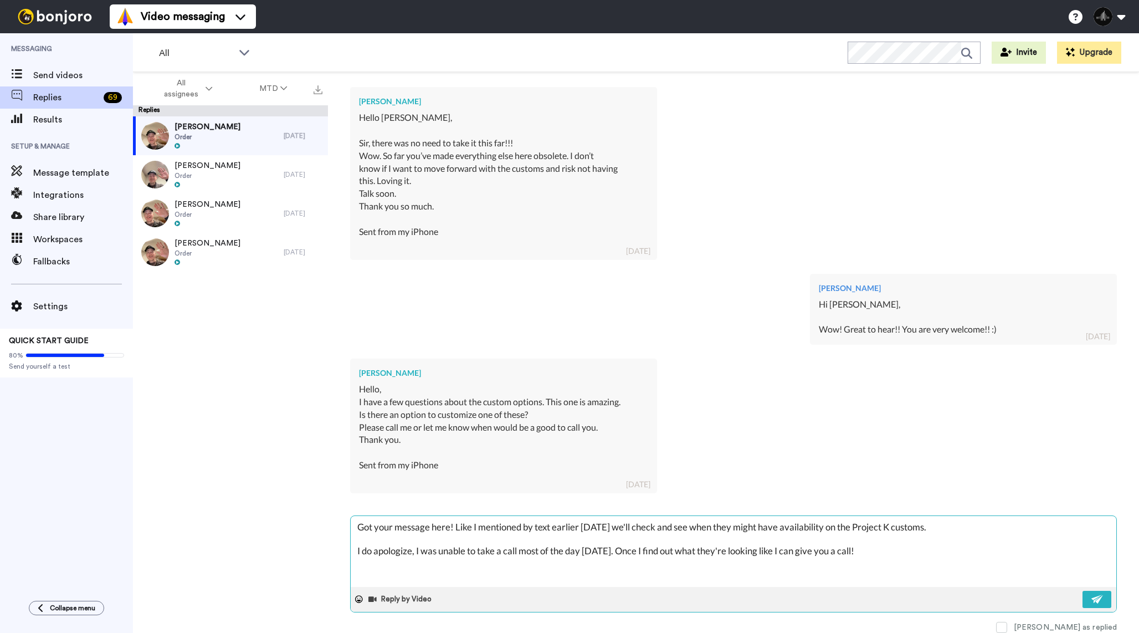
click at [773, 549] on textarea "Got your message here! Like I mentioned by text earlier [DATE] we'll check and …" at bounding box center [734, 551] width 766 height 71
click at [920, 552] on textarea "Got your message here! Like I mentioned by text earlier [DATE] we'll check and …" at bounding box center [734, 551] width 766 height 71
click at [1091, 592] on button at bounding box center [1096, 599] width 29 height 17
